Goal: Complete application form

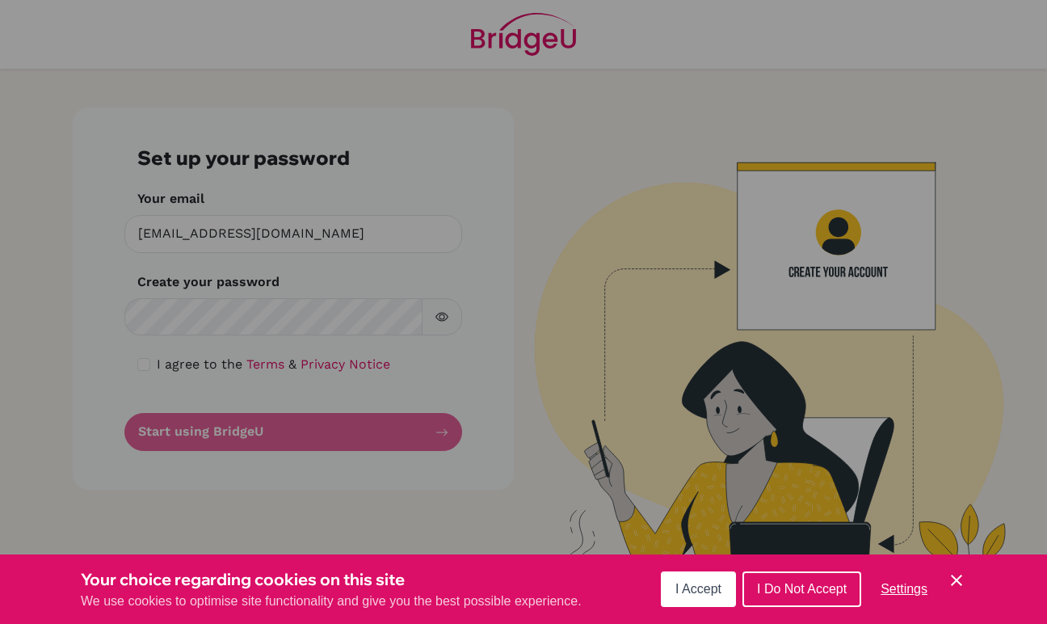
click at [799, 588] on span "I Do Not Accept" at bounding box center [802, 589] width 90 height 14
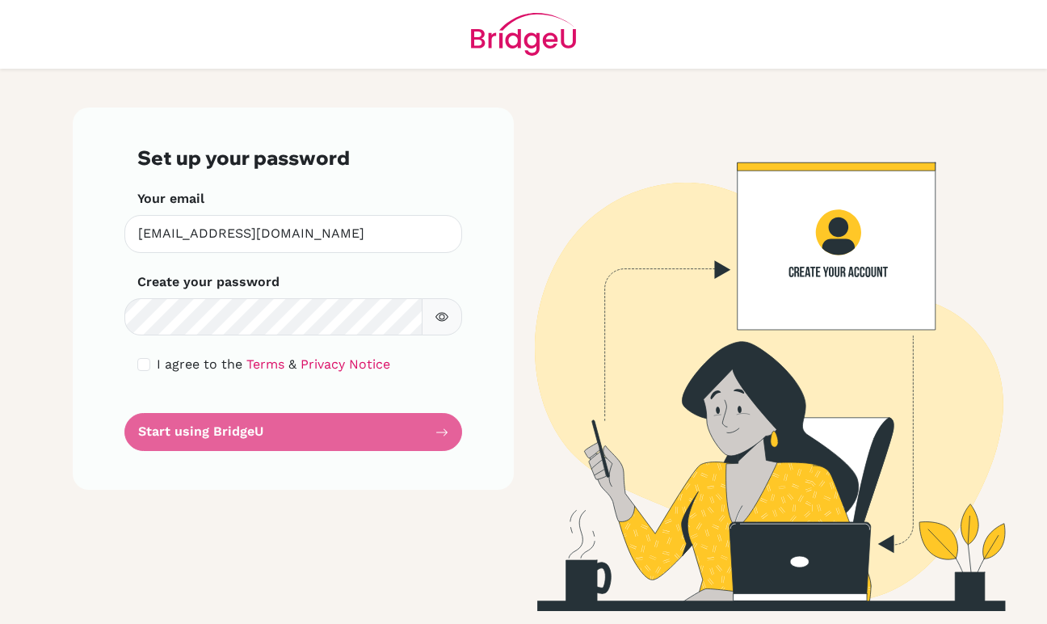
click at [192, 369] on span "I agree to the" at bounding box center [200, 363] width 86 height 15
click at [150, 360] on input "checkbox" at bounding box center [143, 364] width 13 height 13
checkbox input "true"
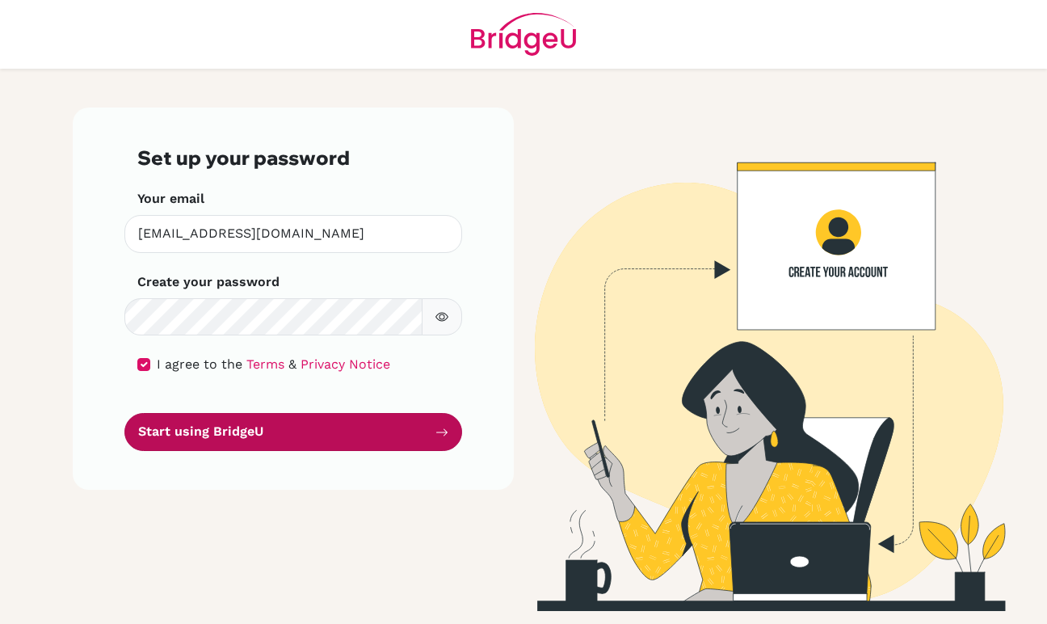
click at [235, 434] on button "Start using BridgeU" at bounding box center [293, 432] width 338 height 38
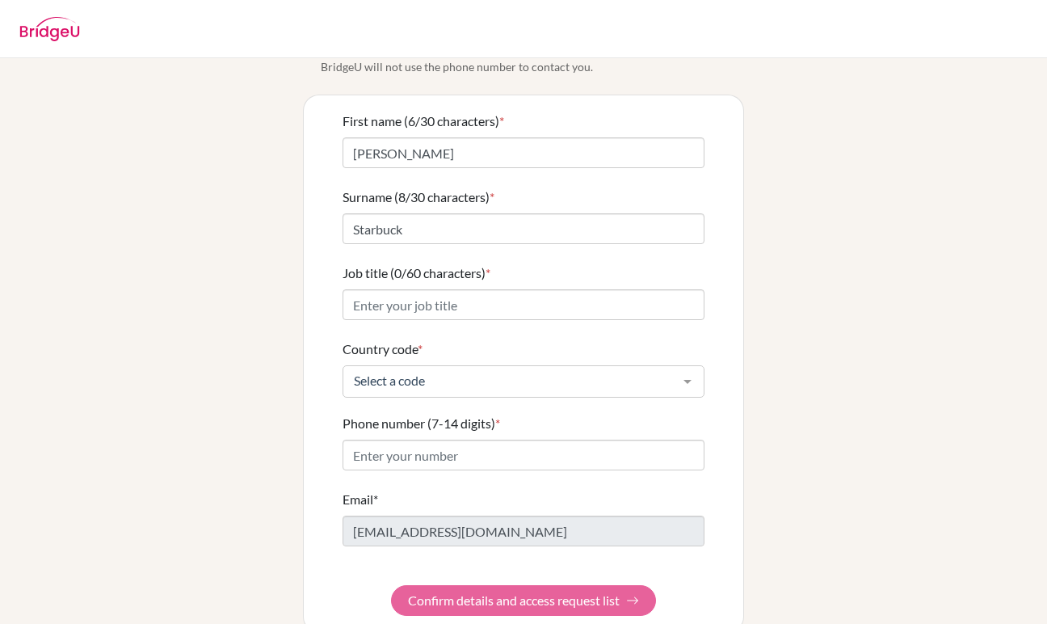
scroll to position [89, 0]
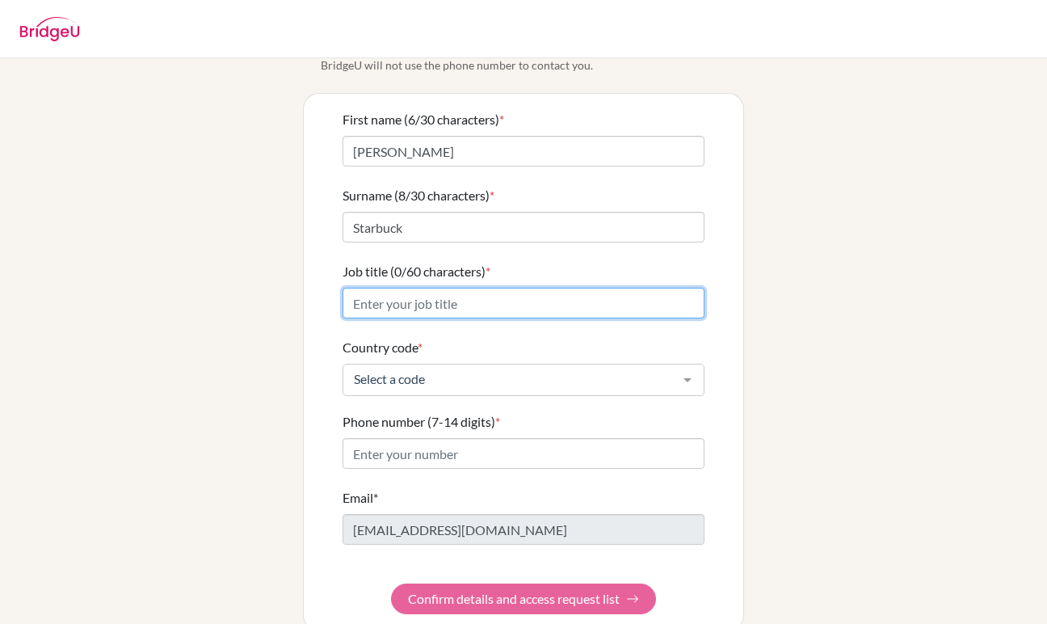
click at [487, 288] on input "Job title (0/60 characters) *" at bounding box center [524, 303] width 362 height 31
type input "Director of Faith Formation"
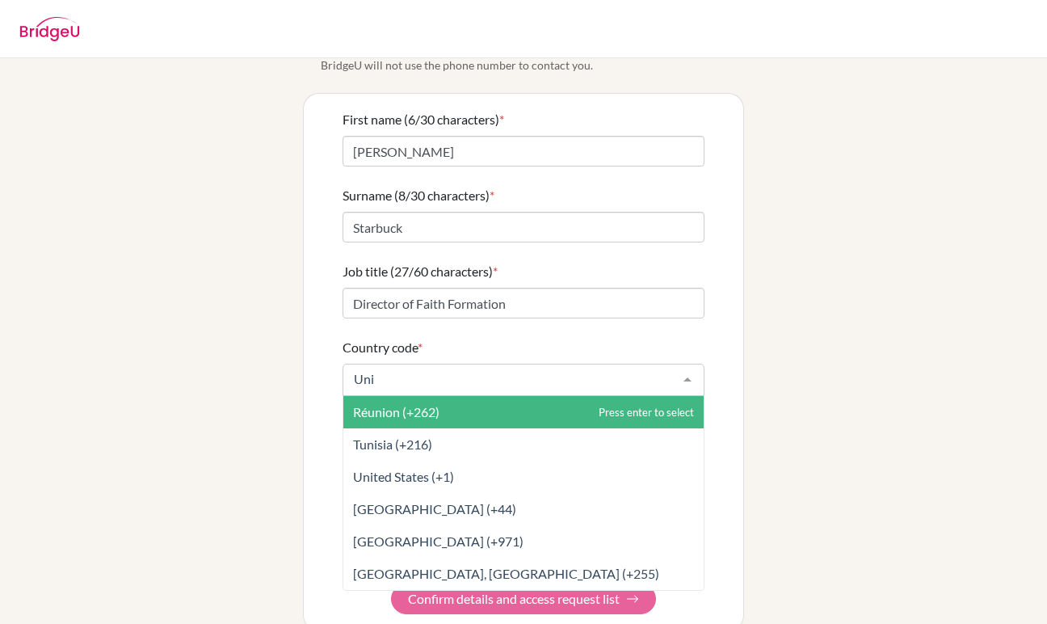
type input "Unit"
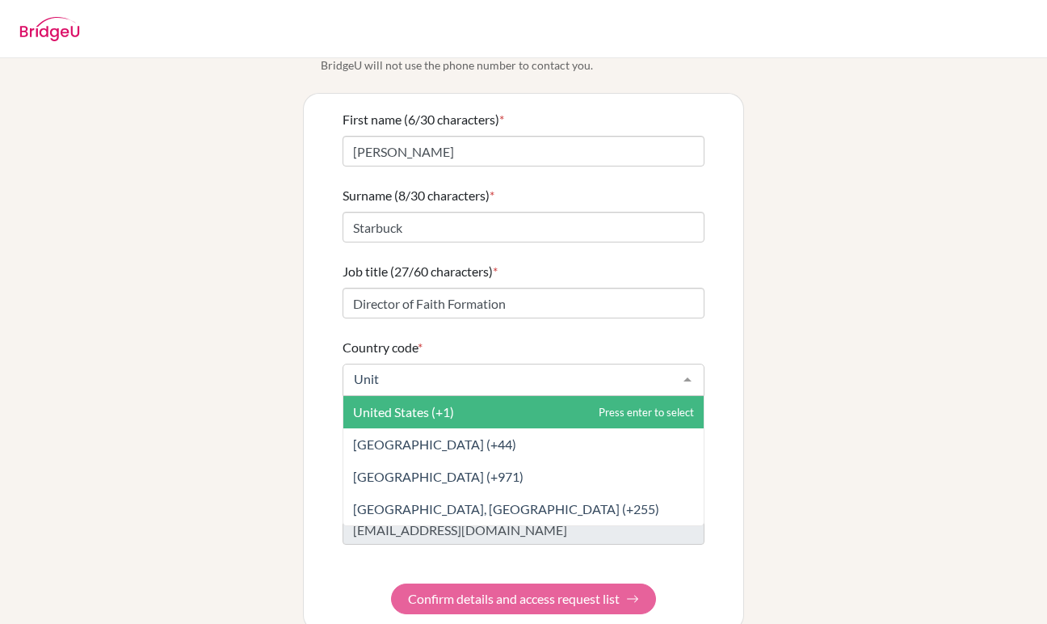
click at [488, 397] on span "United States (+1)" at bounding box center [523, 412] width 360 height 32
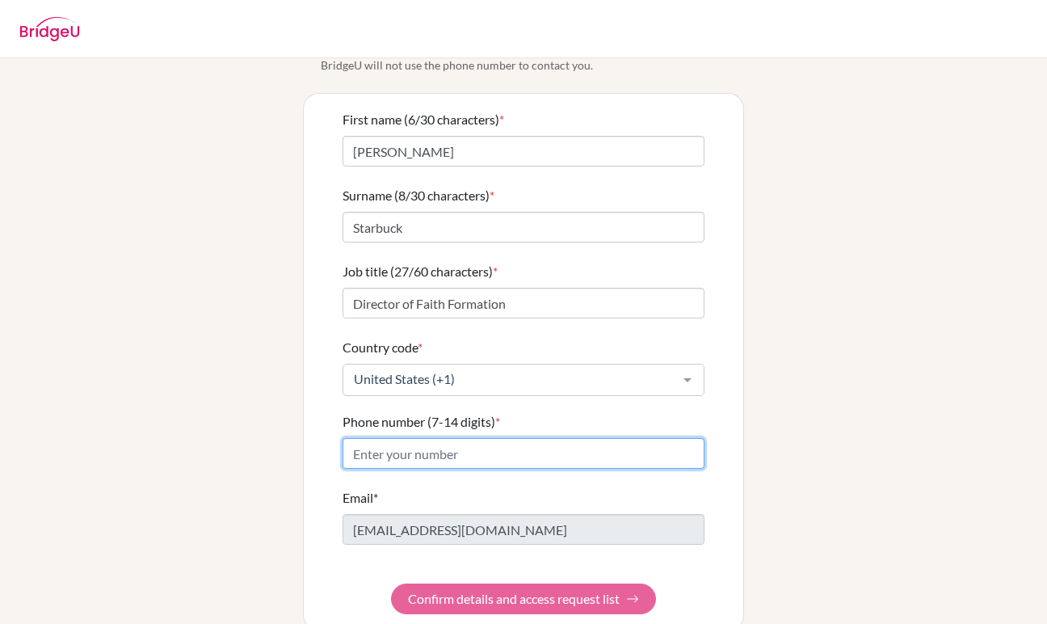
click at [503, 438] on input "Phone number (7-14 digits) *" at bounding box center [524, 453] width 362 height 31
type input "5208918573"
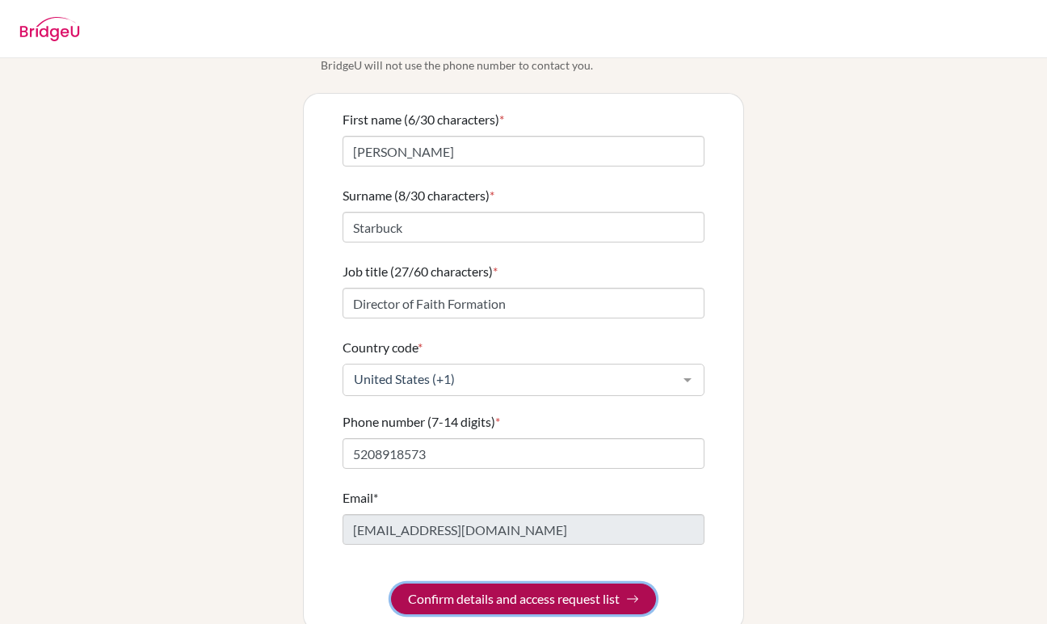
click at [597, 583] on button "Confirm details and access request list" at bounding box center [523, 598] width 265 height 31
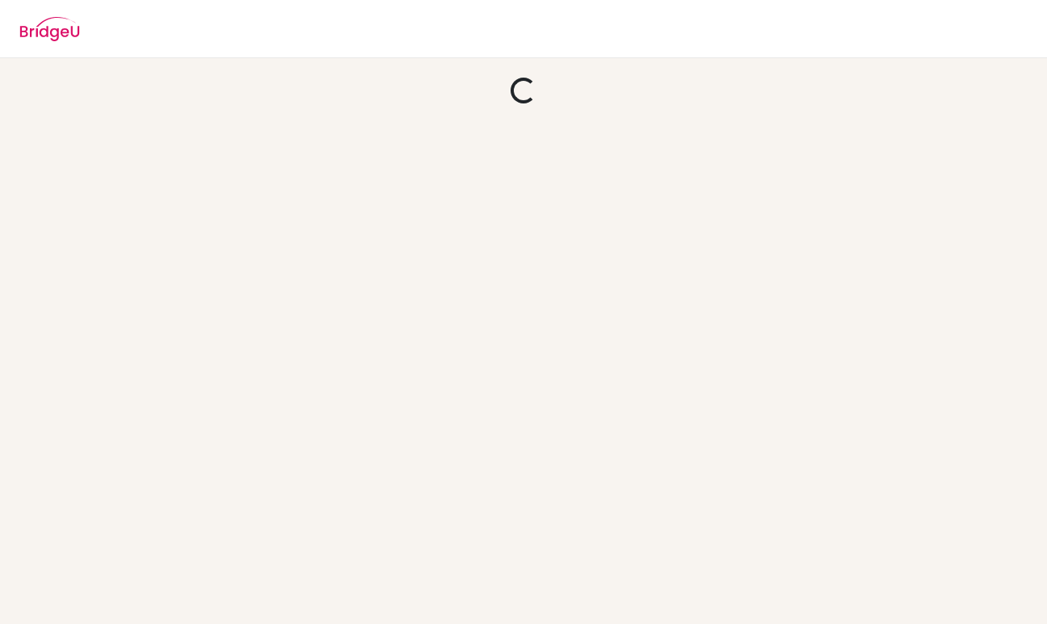
scroll to position [0, 0]
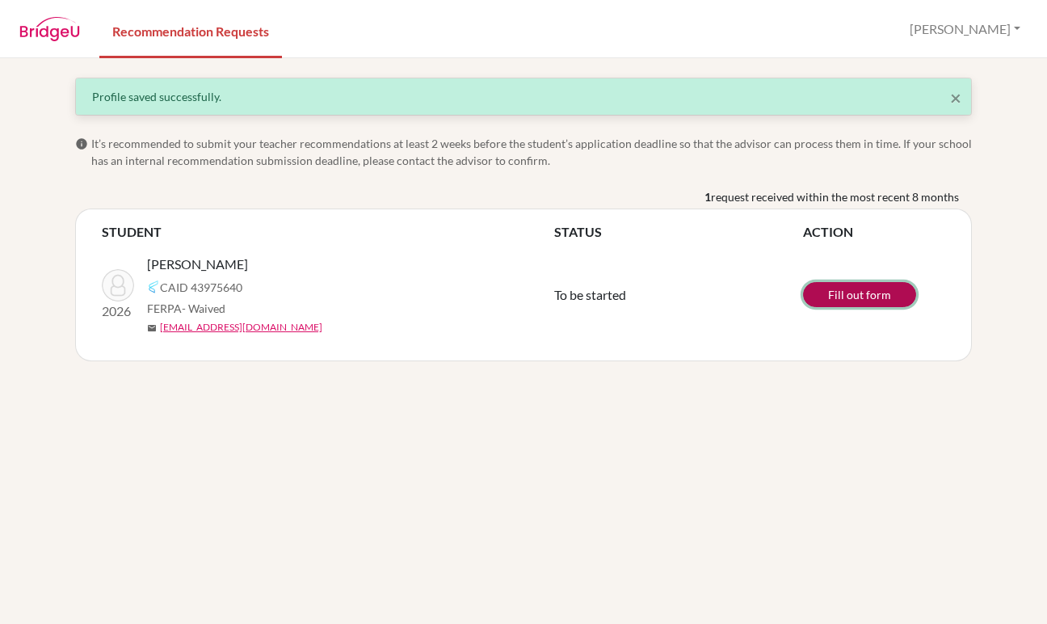
click at [874, 299] on link "Fill out form" at bounding box center [859, 294] width 113 height 25
